Goal: Check status: Check status

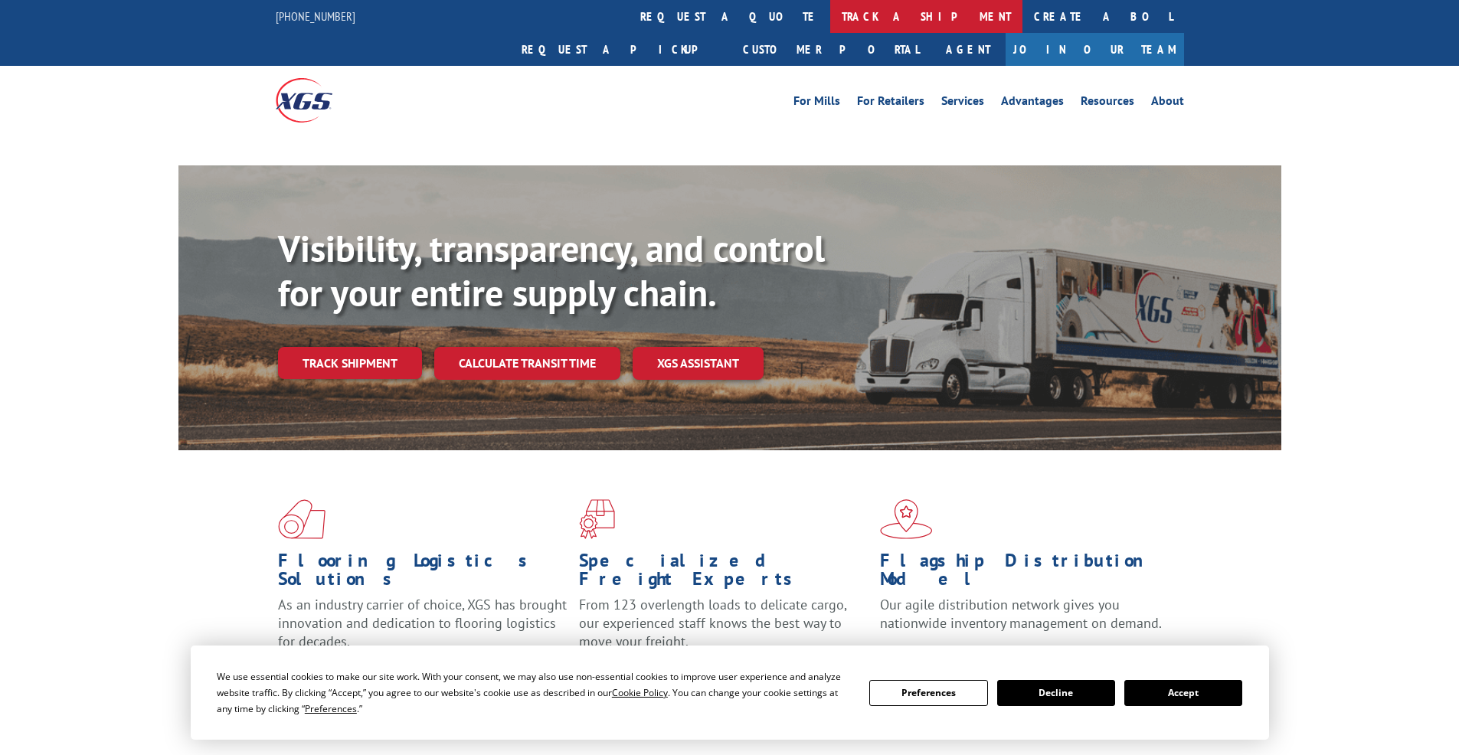
click at [830, 21] on link "track a shipment" at bounding box center [926, 16] width 192 height 33
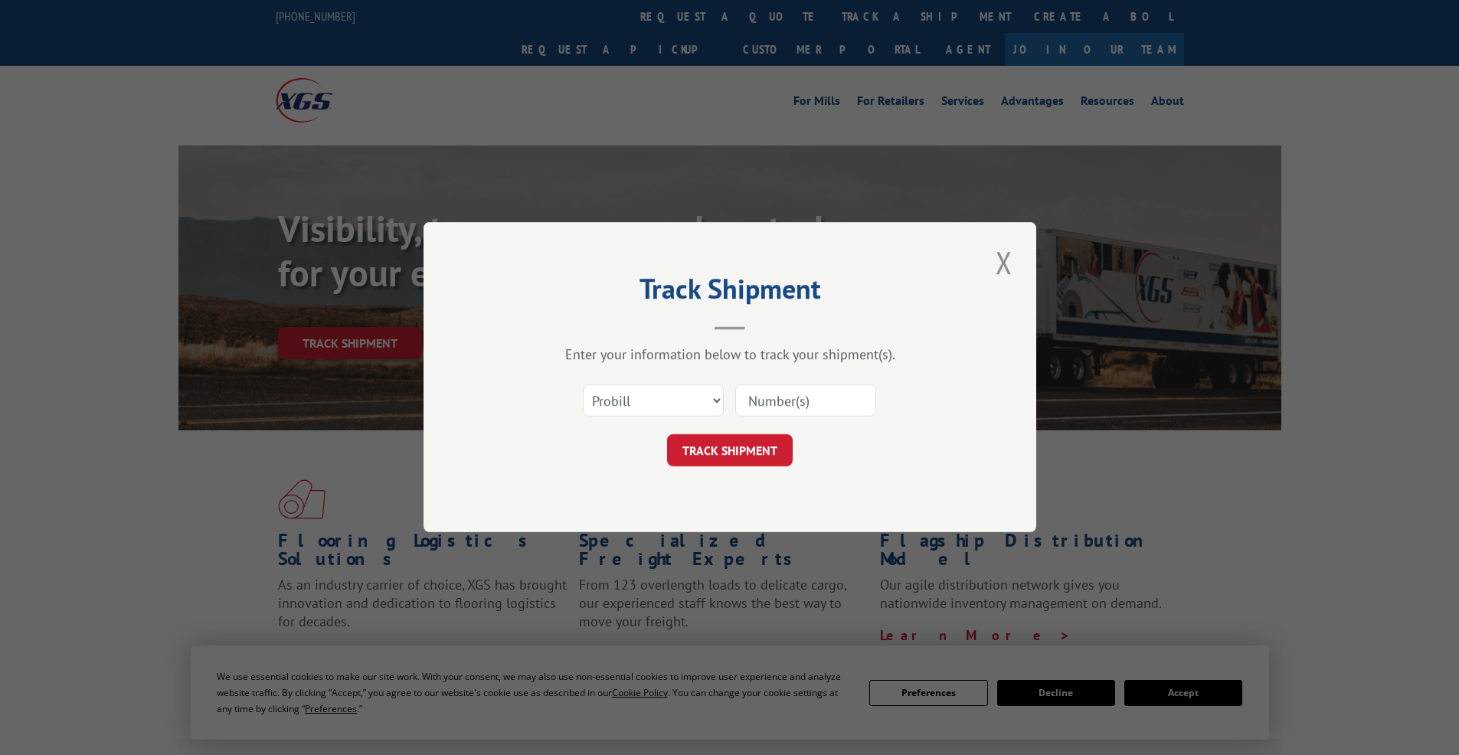
select select "bol"
click at [583, 385] on select "Select category... Probill BOL PO" at bounding box center [653, 401] width 141 height 32
drag, startPoint x: 823, startPoint y: 401, endPoint x: 823, endPoint y: 391, distance: 9.2
click at [822, 395] on input at bounding box center [805, 401] width 141 height 32
paste input "2816469"
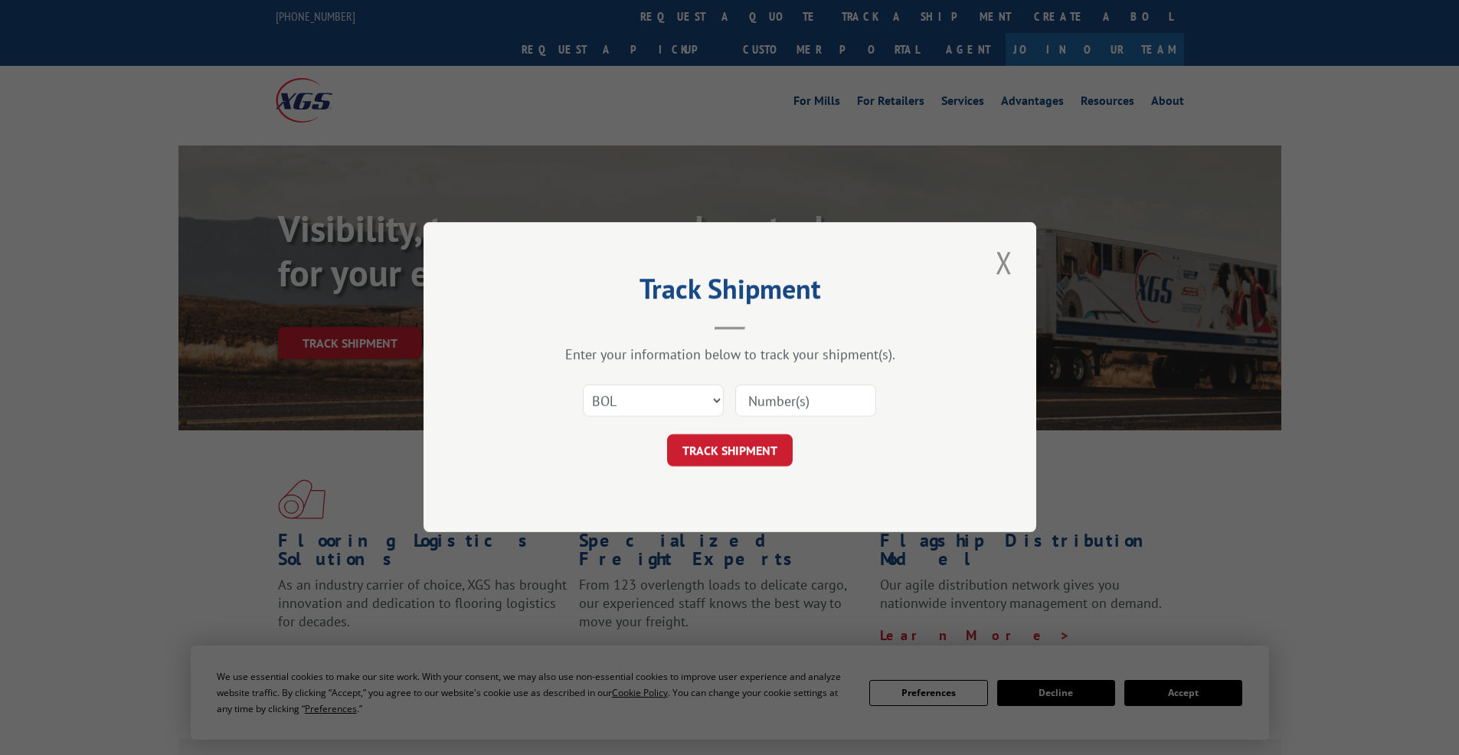
type input "2816469"
click button "TRACK SHIPMENT" at bounding box center [730, 451] width 126 height 32
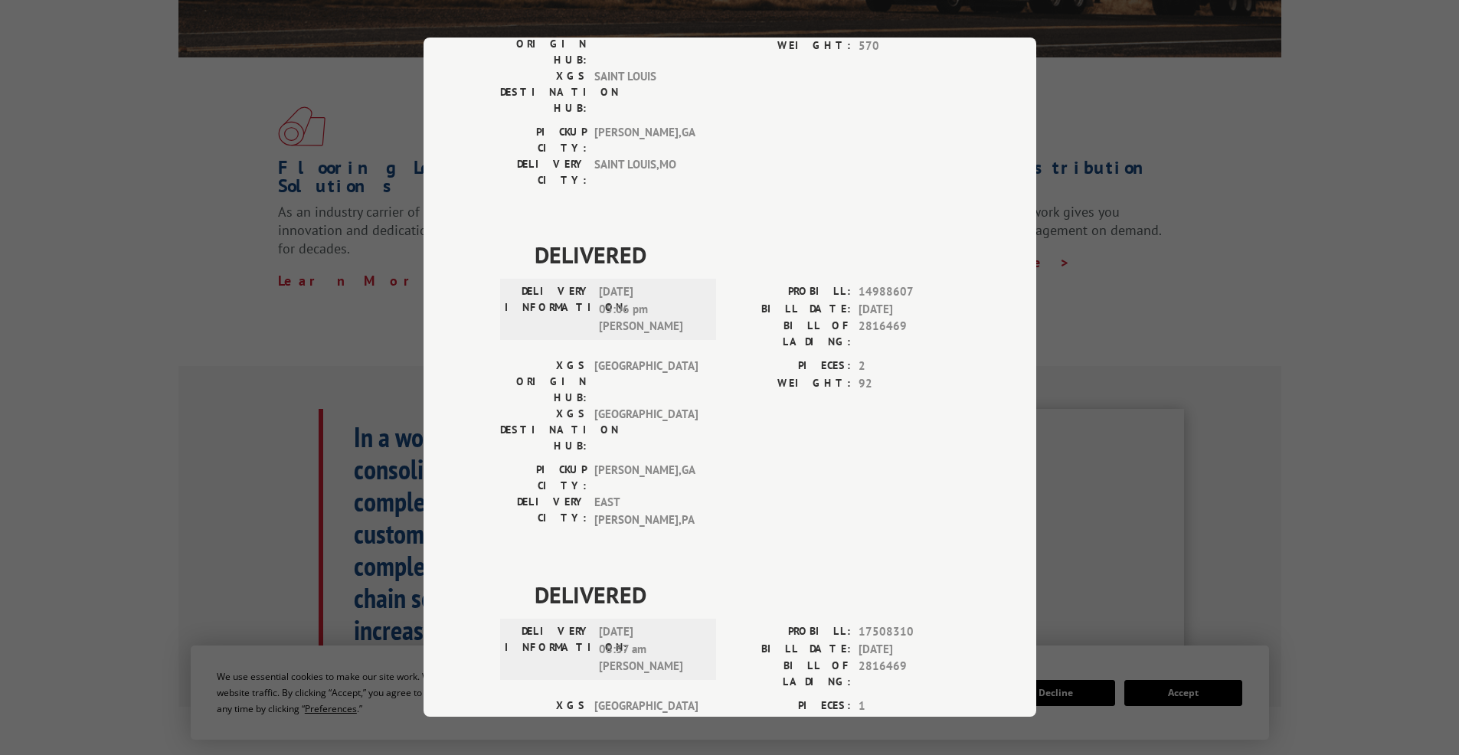
scroll to position [460, 0]
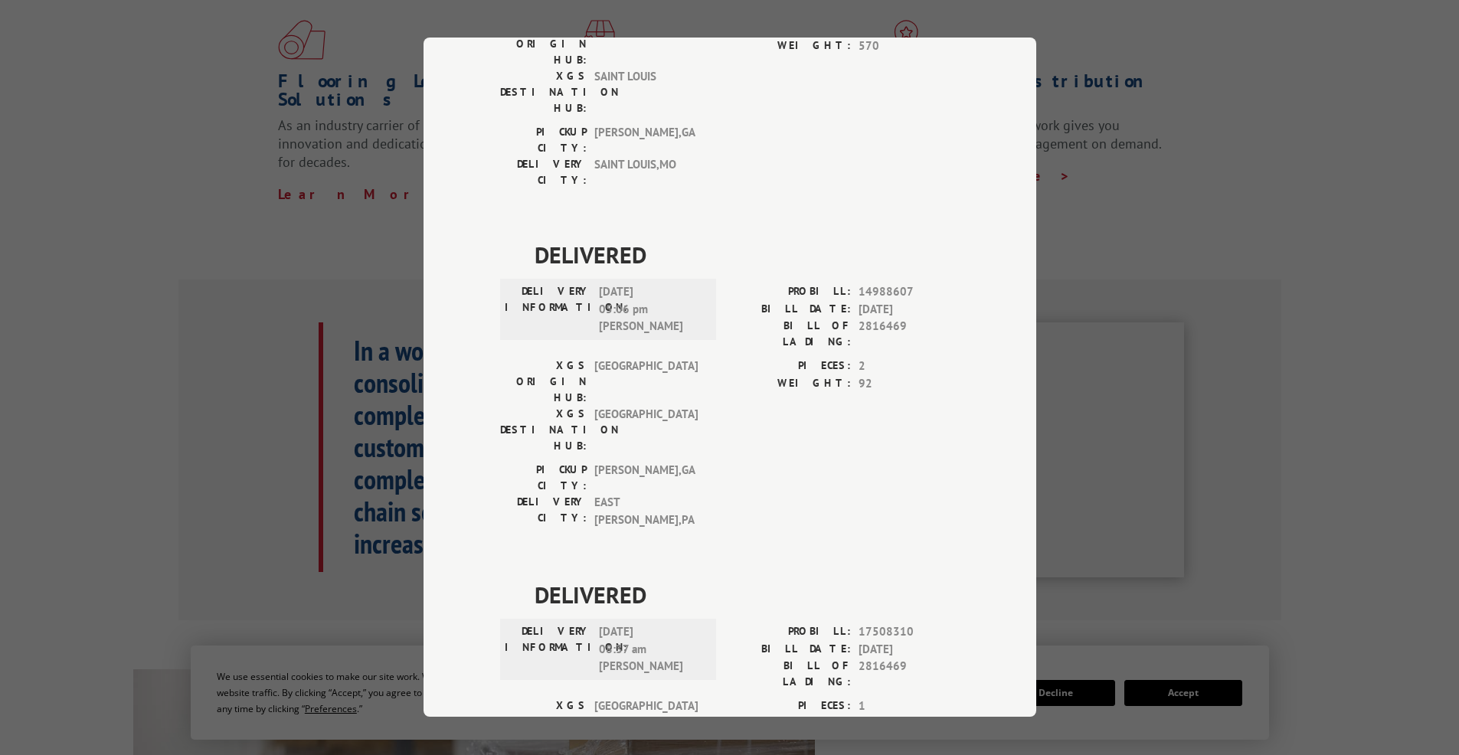
click at [95, 194] on div "Track Shipment DELIVERED DELIVERY INFORMATION: [DATE] 10:30 am [PERSON_NAME]: 1…" at bounding box center [729, 377] width 1459 height 755
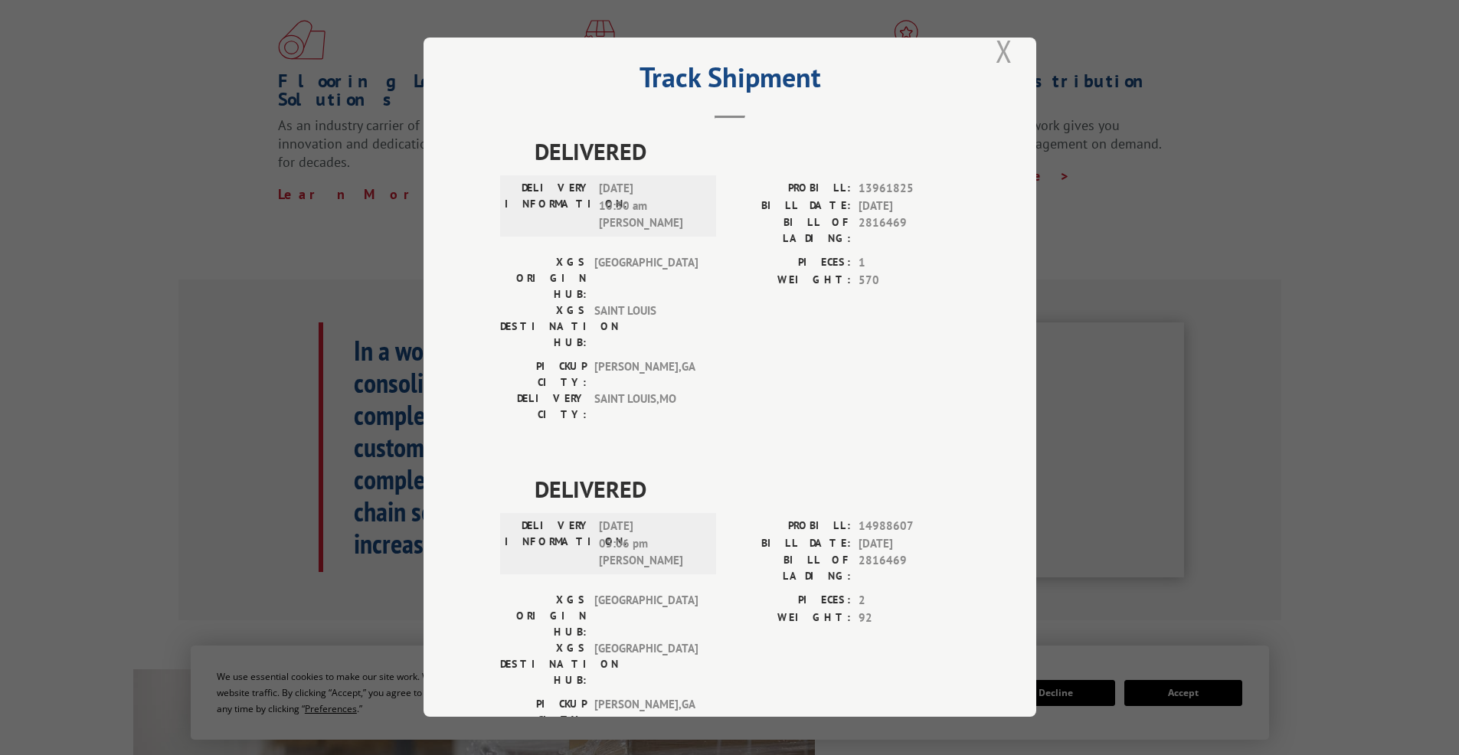
scroll to position [0, 0]
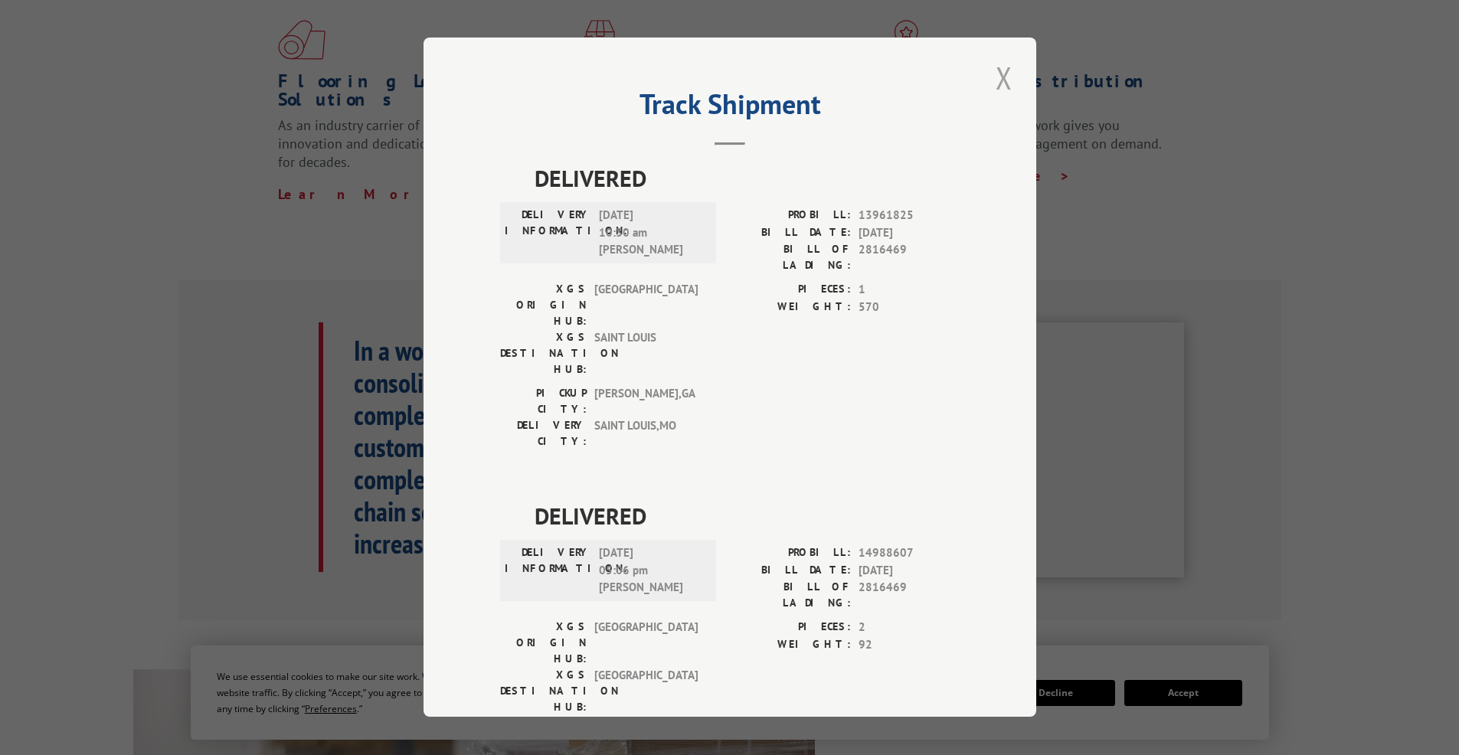
click at [1002, 83] on button "Close modal" at bounding box center [1004, 78] width 26 height 42
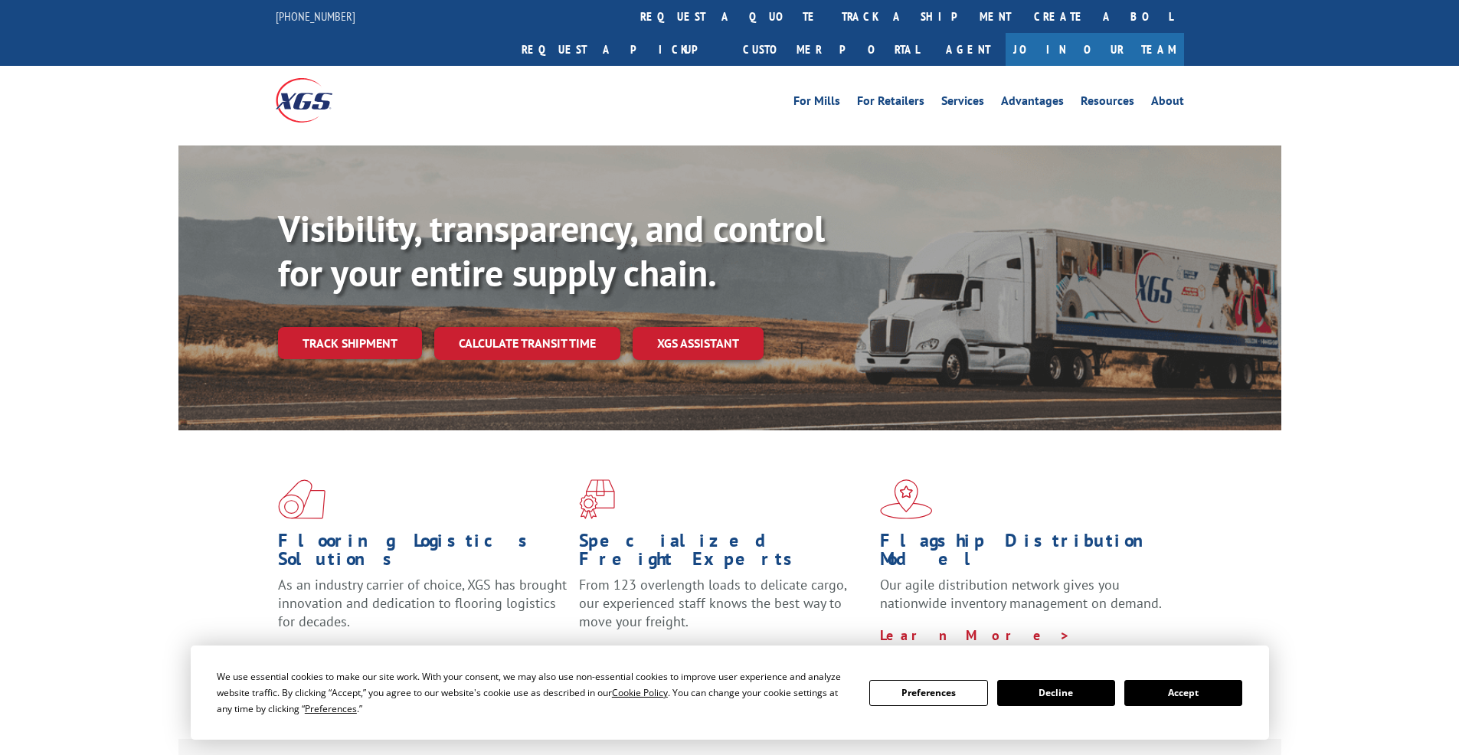
click at [1367, 370] on div "Visibility, transparency, and control for your entire supply chain. Track shipm…" at bounding box center [729, 303] width 1459 height 315
